Goal: Task Accomplishment & Management: Manage account settings

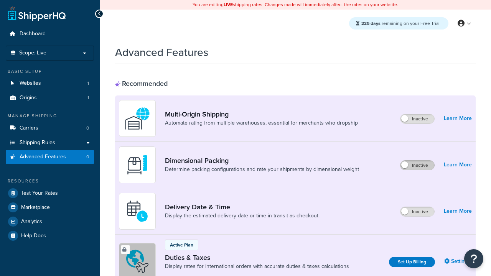
click at [418, 165] on label "Inactive" at bounding box center [418, 165] width 34 height 9
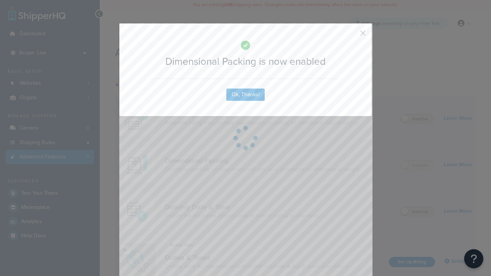
click at [352, 35] on button "button" at bounding box center [352, 36] width 2 height 2
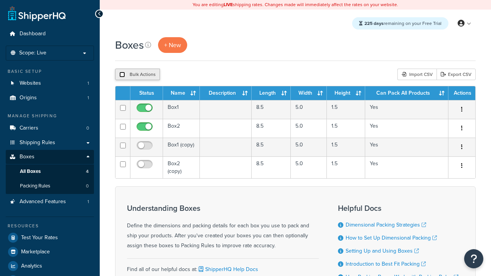
click at [122, 74] on input "checkbox" at bounding box center [122, 75] width 6 height 6
checkbox input "true"
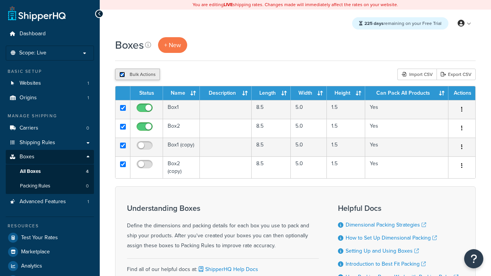
checkbox input "true"
click at [0, 0] on button "Delete" at bounding box center [0, 0] width 0 height 0
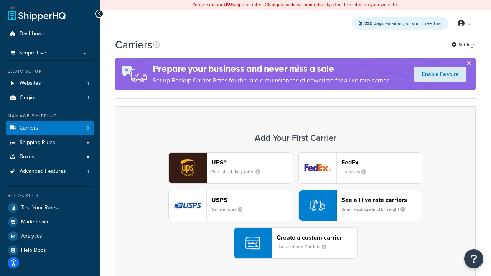
click at [296, 206] on div "UPS® Published daily rates FedEx List rates USPS Online rates See all live rate…" at bounding box center [295, 205] width 345 height 107
click at [382, 162] on header "FedEx" at bounding box center [382, 162] width 81 height 7
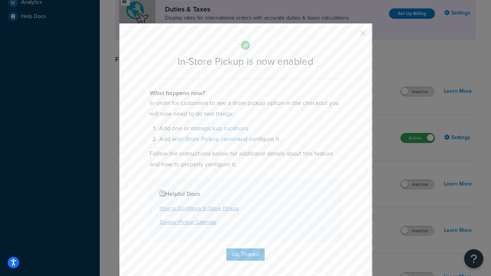
scroll to position [263, 0]
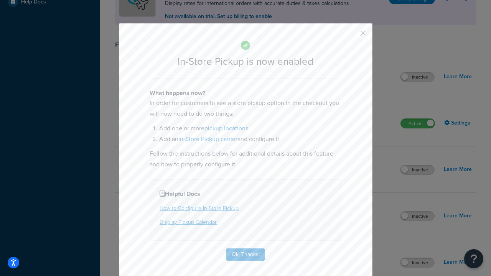
click at [352, 36] on button "button" at bounding box center [352, 36] width 2 height 2
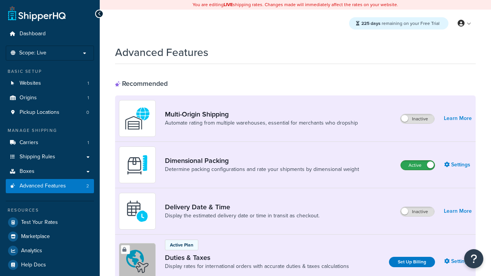
click at [418, 165] on label "Active" at bounding box center [418, 165] width 34 height 9
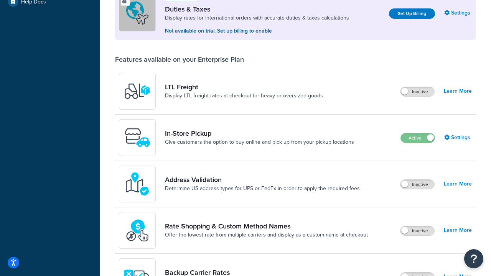
scroll to position [234, 0]
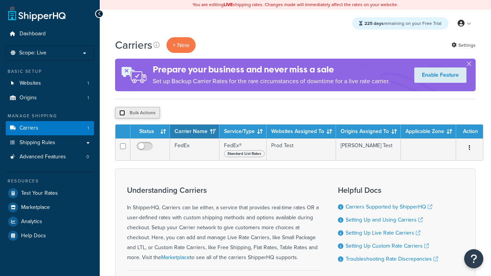
click at [122, 113] on input "checkbox" at bounding box center [122, 113] width 6 height 6
checkbox input "true"
click at [0, 0] on button "Delete" at bounding box center [0, 0] width 0 height 0
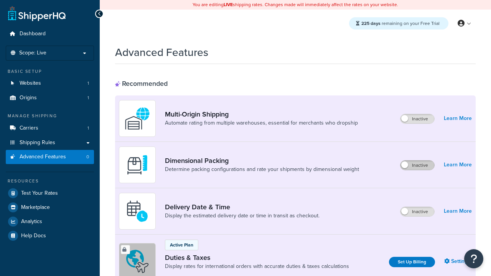
click at [418, 165] on label "Inactive" at bounding box center [418, 165] width 34 height 9
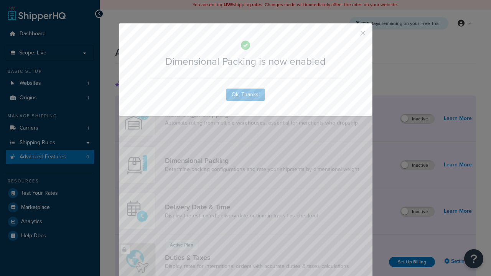
click at [352, 35] on button "button" at bounding box center [352, 36] width 2 height 2
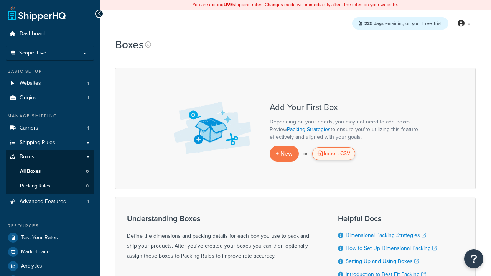
click at [334, 154] on div "Import CSV" at bounding box center [333, 153] width 43 height 13
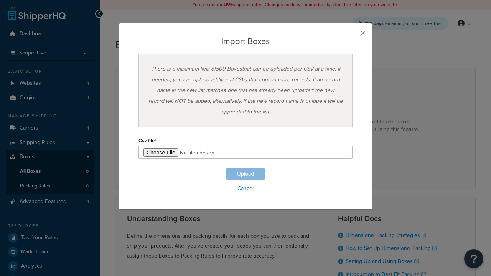
type input "C:\fakepath\importBoxesSuccess.csv"
click at [246, 174] on button "Upload" at bounding box center [245, 174] width 38 height 12
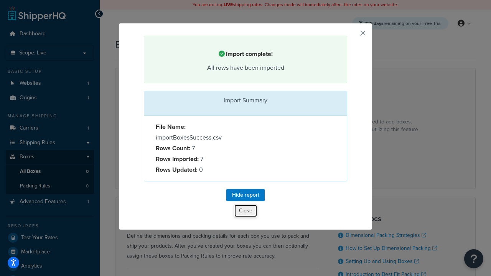
click at [246, 211] on button "Close" at bounding box center [245, 211] width 23 height 13
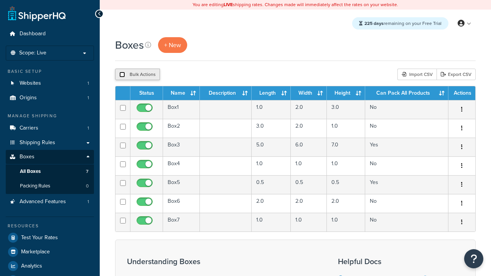
click at [122, 74] on input "checkbox" at bounding box center [122, 75] width 6 height 6
checkbox input "true"
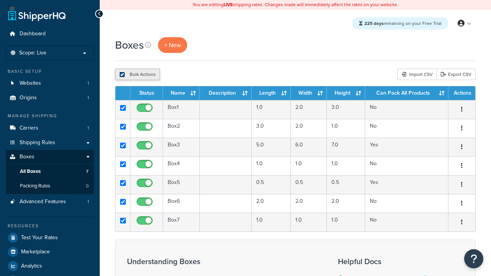
checkbox input "true"
click at [207, 74] on button "Delete" at bounding box center [205, 75] width 26 height 12
